Goal: Task Accomplishment & Management: Complete application form

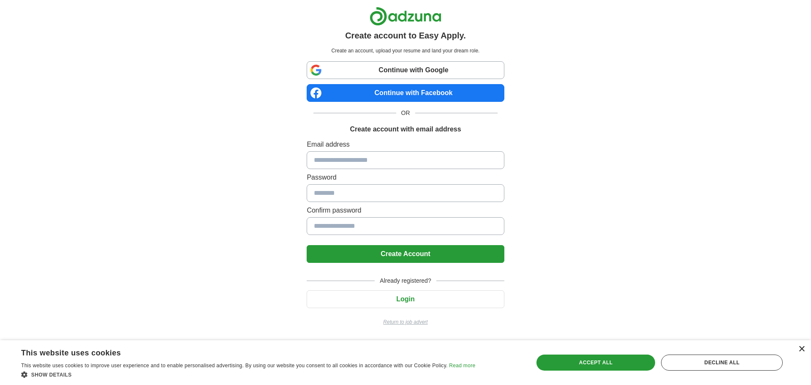
click at [802, 349] on div "×" at bounding box center [801, 349] width 6 height 6
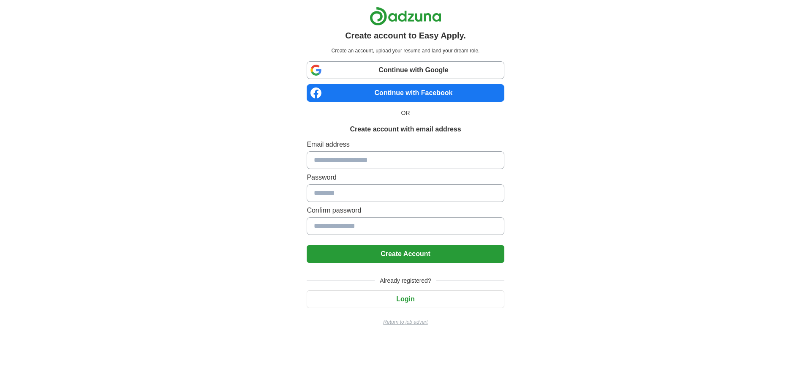
drag, startPoint x: 397, startPoint y: 303, endPoint x: 447, endPoint y: 318, distance: 52.7
click at [416, 339] on html "Create account to Easy Apply. Create an account, upload your resume and land yo…" at bounding box center [405, 169] width 811 height 339
click at [356, 158] on input at bounding box center [405, 160] width 197 height 18
type input "**********"
click at [373, 195] on input at bounding box center [405, 193] width 197 height 18
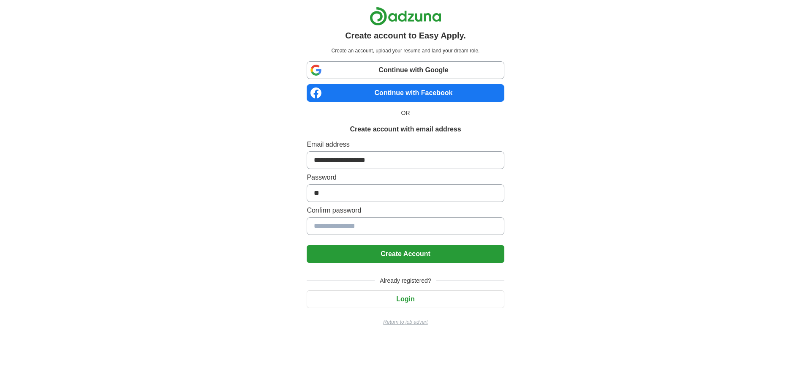
type input "*"
click at [373, 195] on input at bounding box center [405, 193] width 197 height 18
click at [368, 226] on input at bounding box center [405, 226] width 197 height 18
click at [372, 195] on input at bounding box center [405, 193] width 197 height 18
